Goal: Task Accomplishment & Management: Use online tool/utility

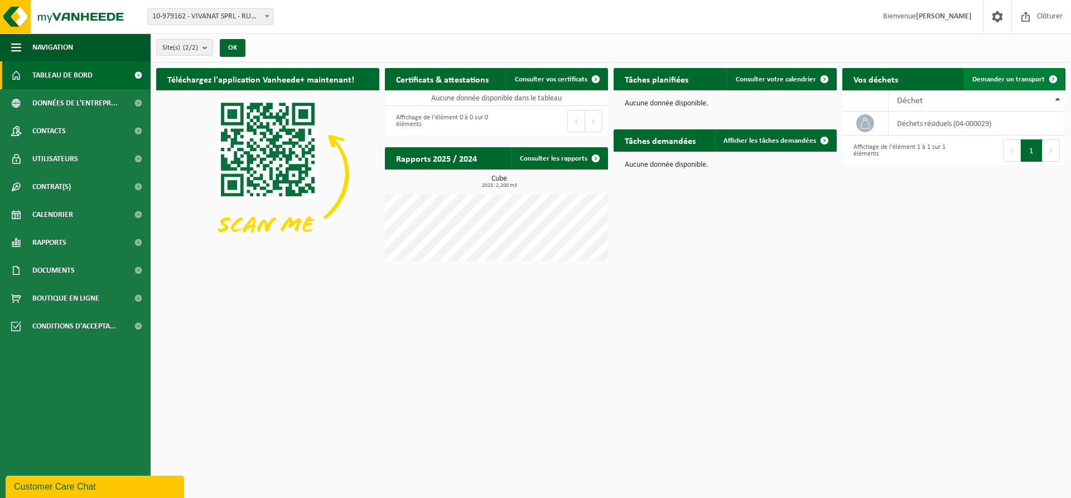
click at [1037, 76] on span "Demander un transport" at bounding box center [1008, 79] width 73 height 7
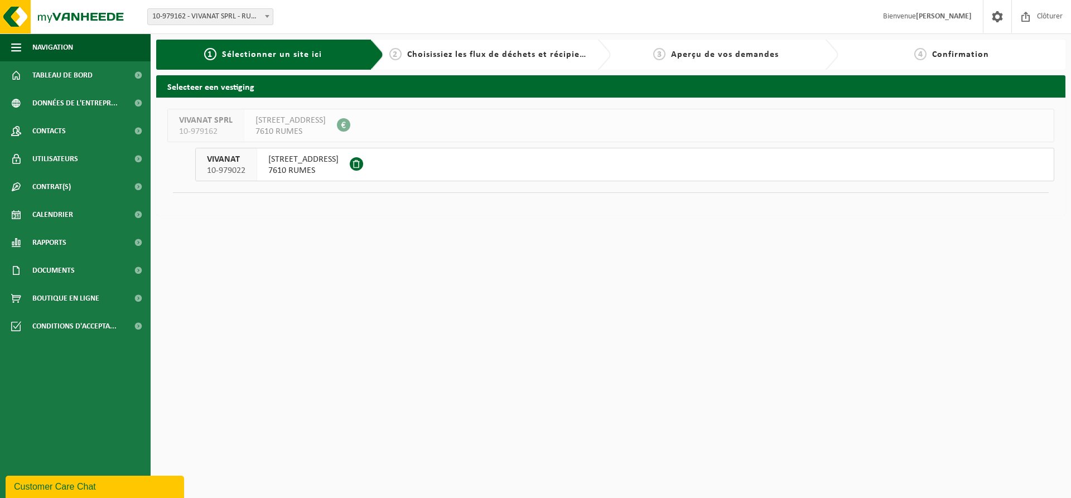
click at [329, 165] on span "7610 RUMES" at bounding box center [303, 170] width 70 height 11
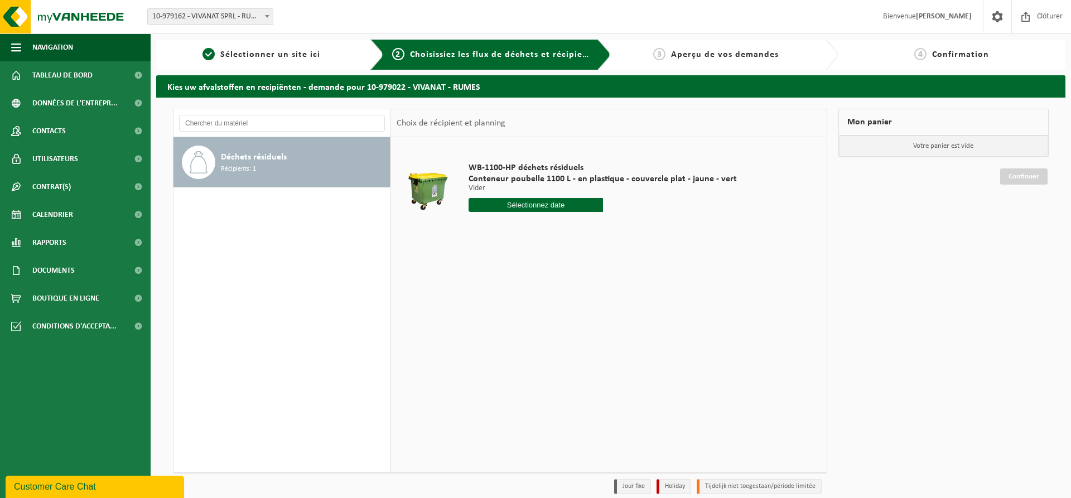
click at [533, 206] on input "text" at bounding box center [536, 205] width 134 height 14
click at [556, 287] on div "10" at bounding box center [558, 286] width 20 height 18
type input "à partir de 2025-10-10"
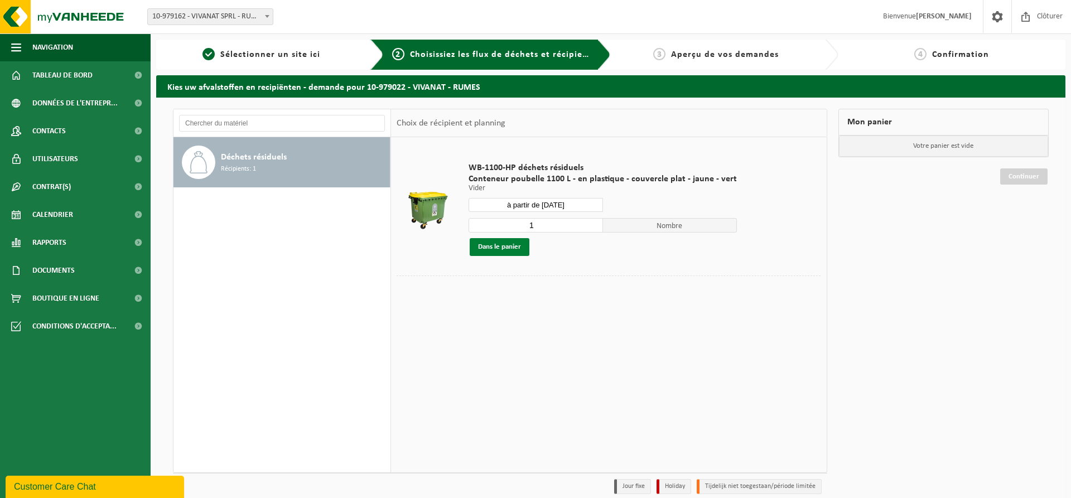
click at [500, 247] on button "Dans le panier" at bounding box center [500, 247] width 60 height 18
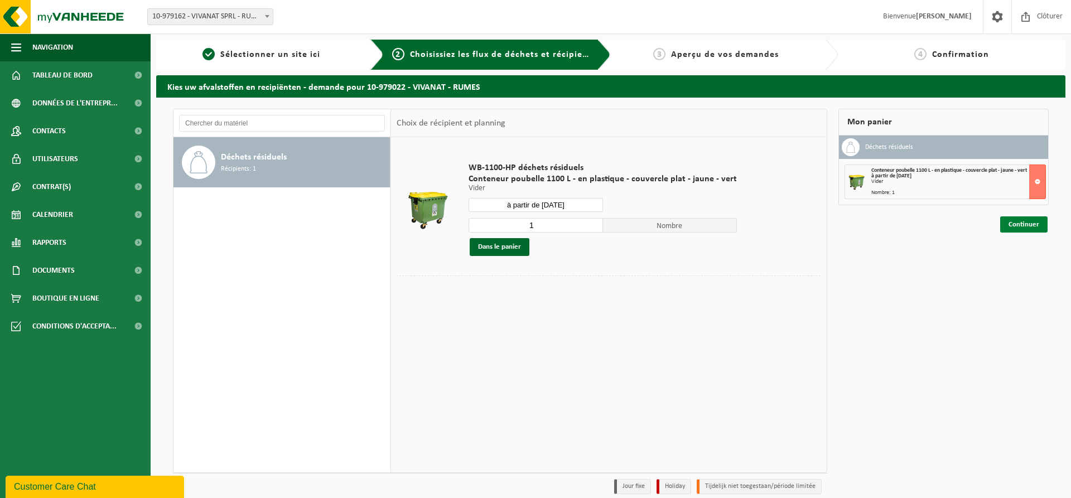
click at [1026, 225] on link "Continuer" at bounding box center [1023, 224] width 47 height 16
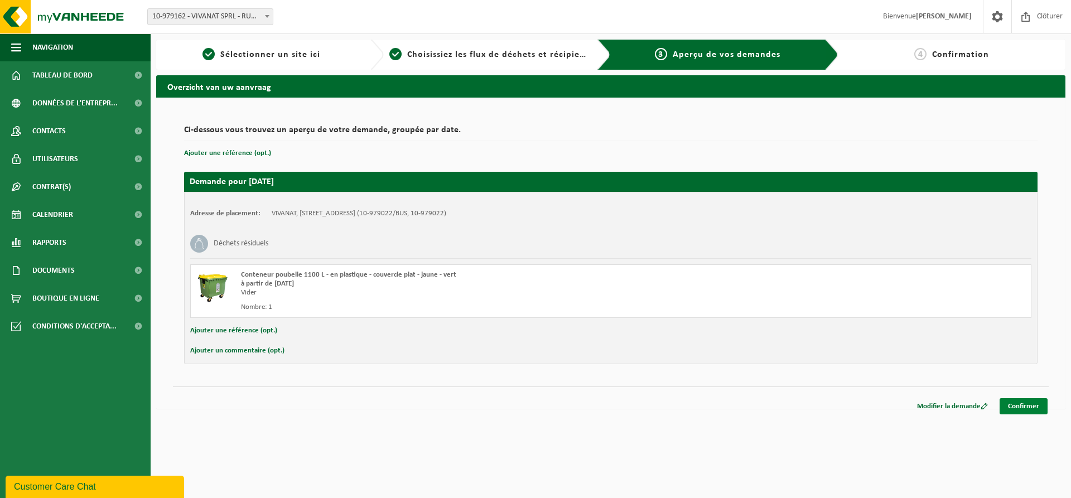
click at [1025, 407] on link "Confirmer" at bounding box center [1024, 406] width 48 height 16
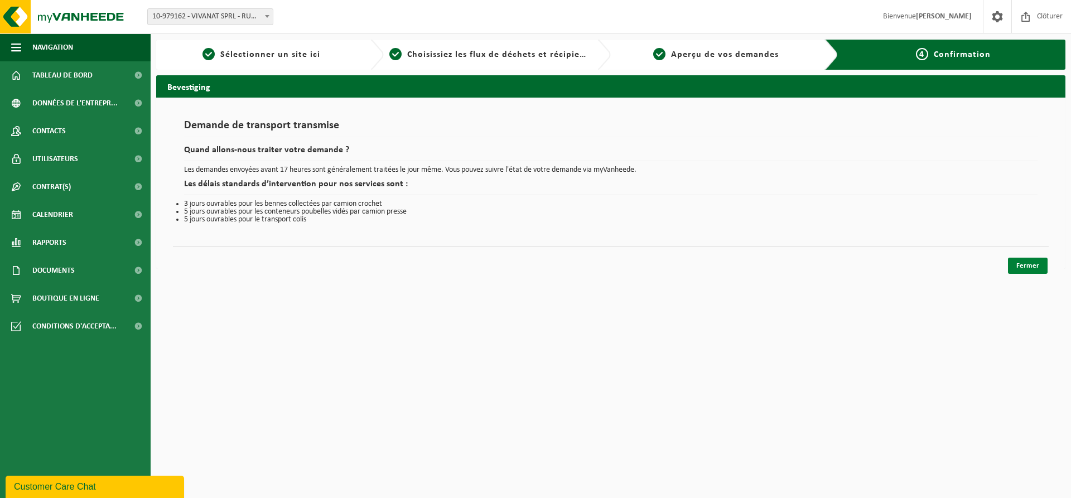
click at [1027, 268] on link "Fermer" at bounding box center [1028, 266] width 40 height 16
